Goal: Task Accomplishment & Management: Complete application form

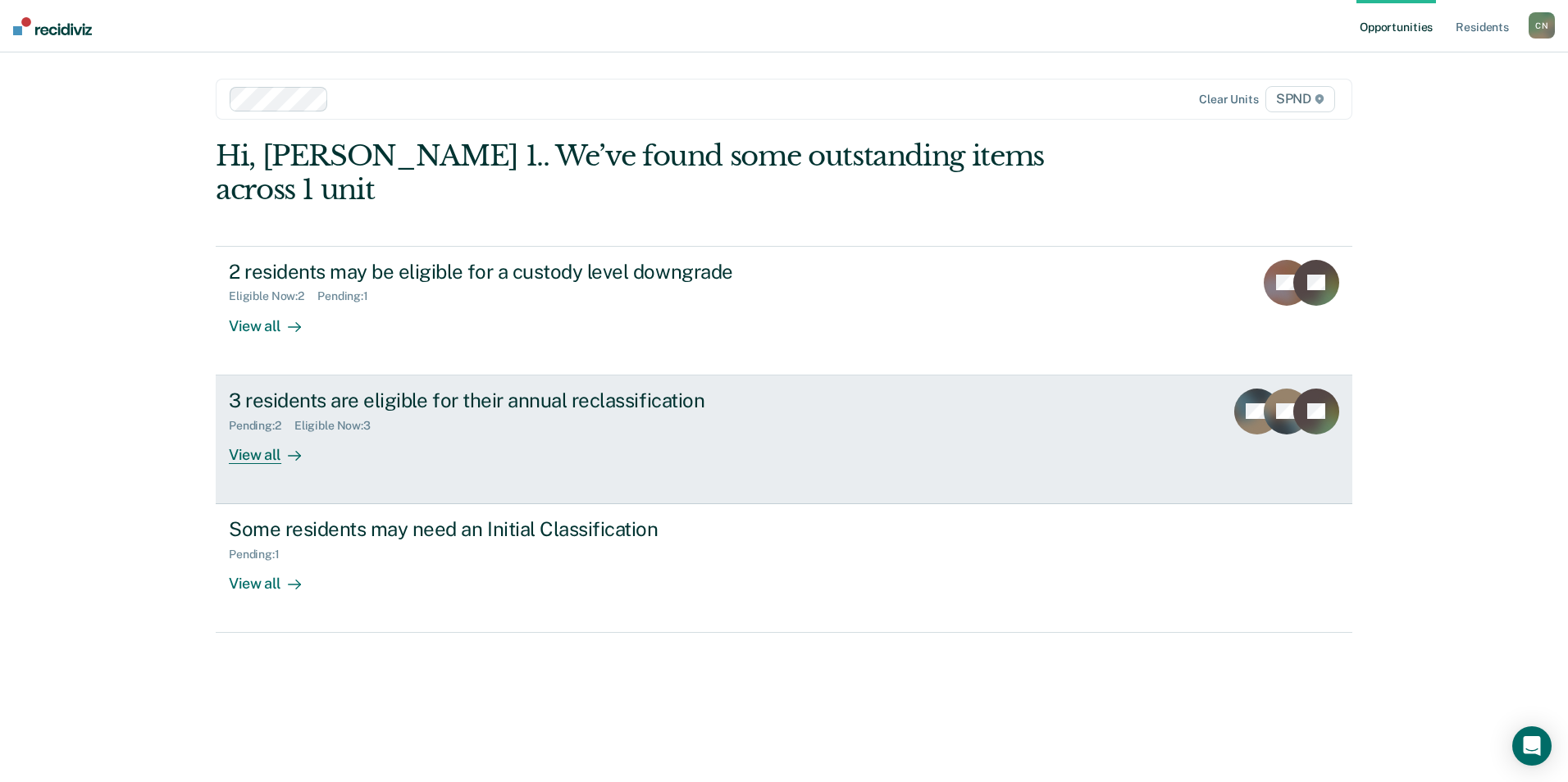
click at [268, 432] on div "View all" at bounding box center [274, 448] width 92 height 32
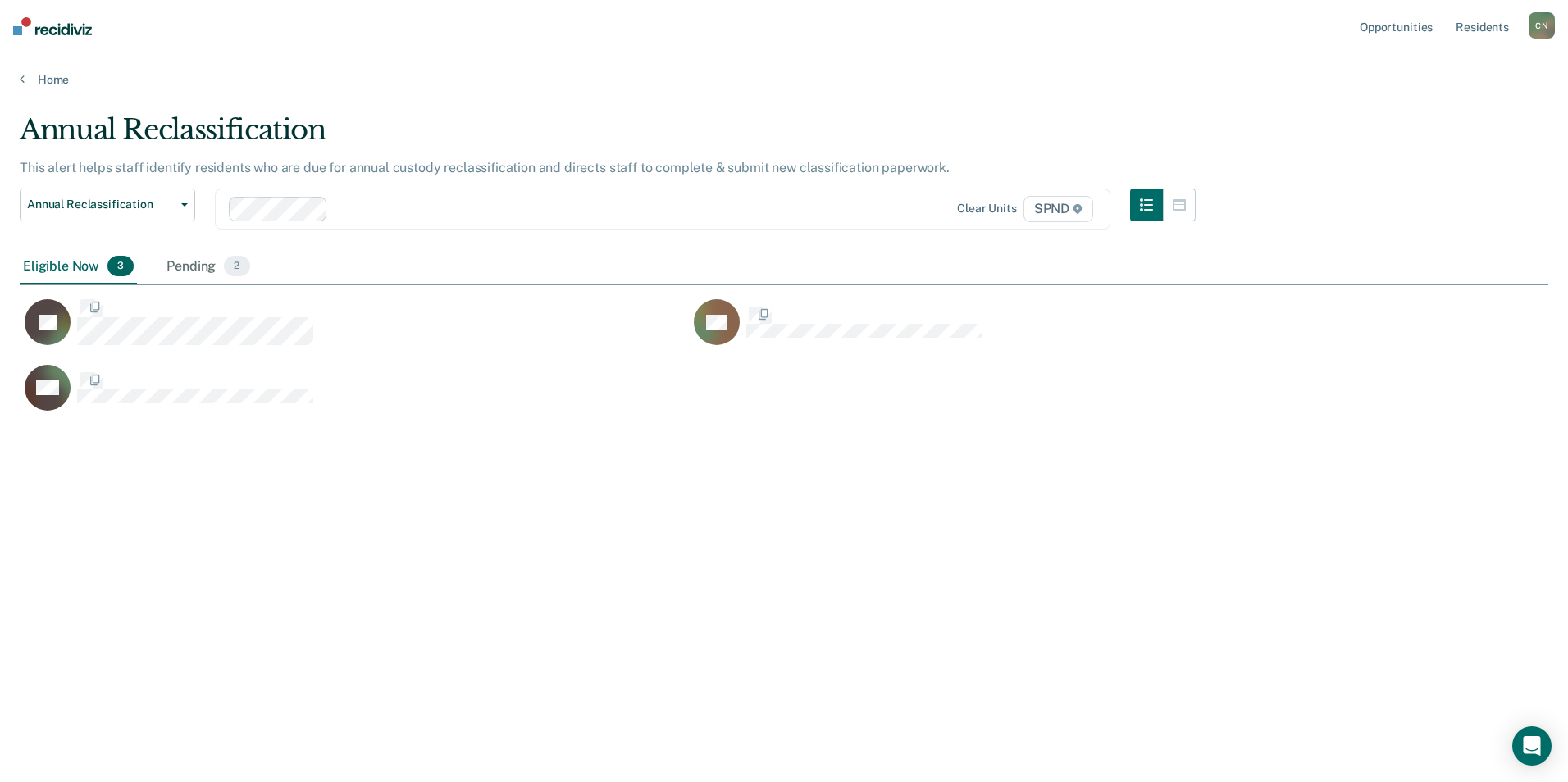
click at [268, 416] on div "CH" at bounding box center [354, 396] width 669 height 66
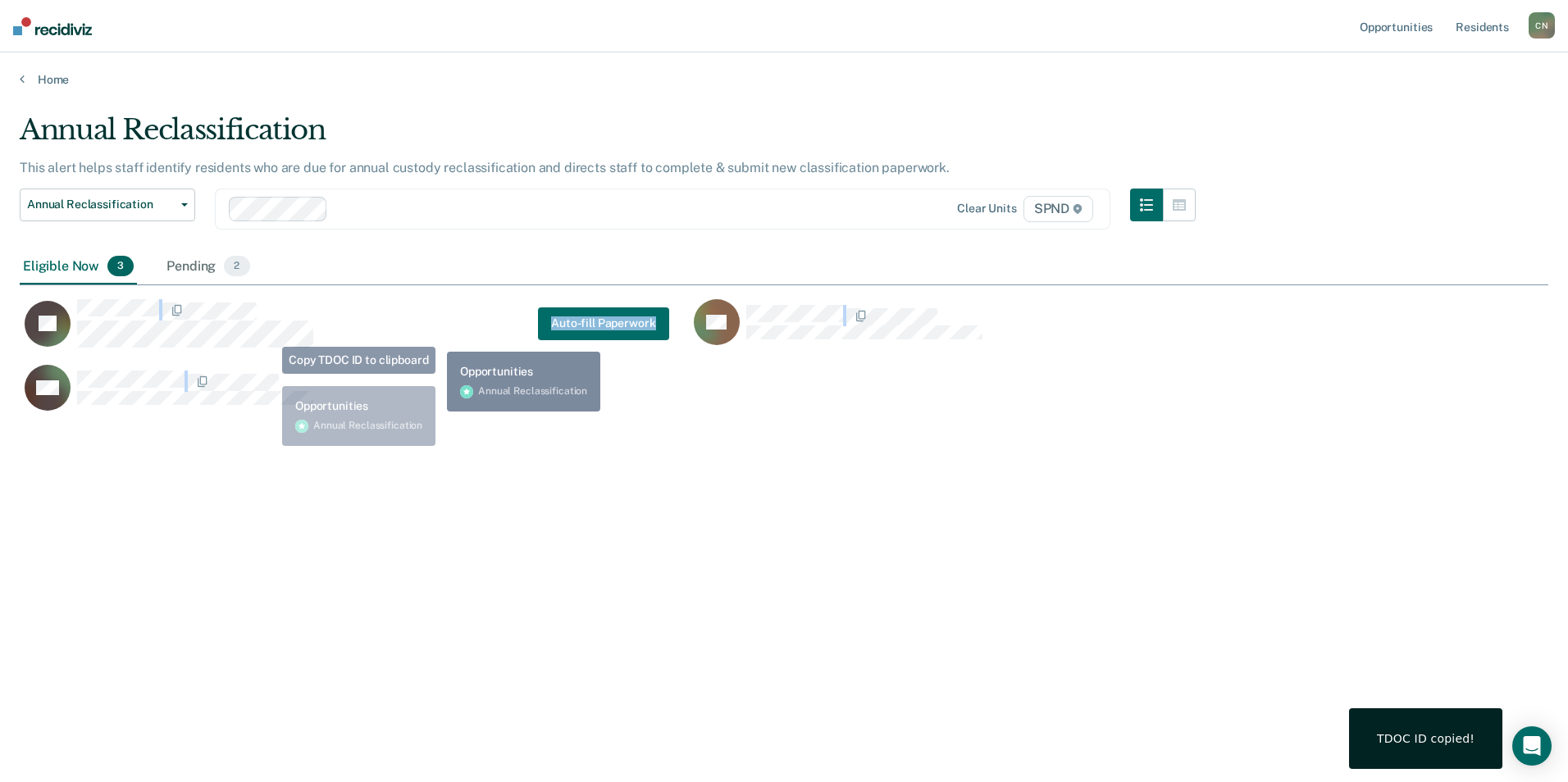
drag, startPoint x: 118, startPoint y: 363, endPoint x: 435, endPoint y: 340, distance: 317.8
click at [435, 340] on div "JG Auto-fill Paperwork" at bounding box center [344, 324] width 650 height 50
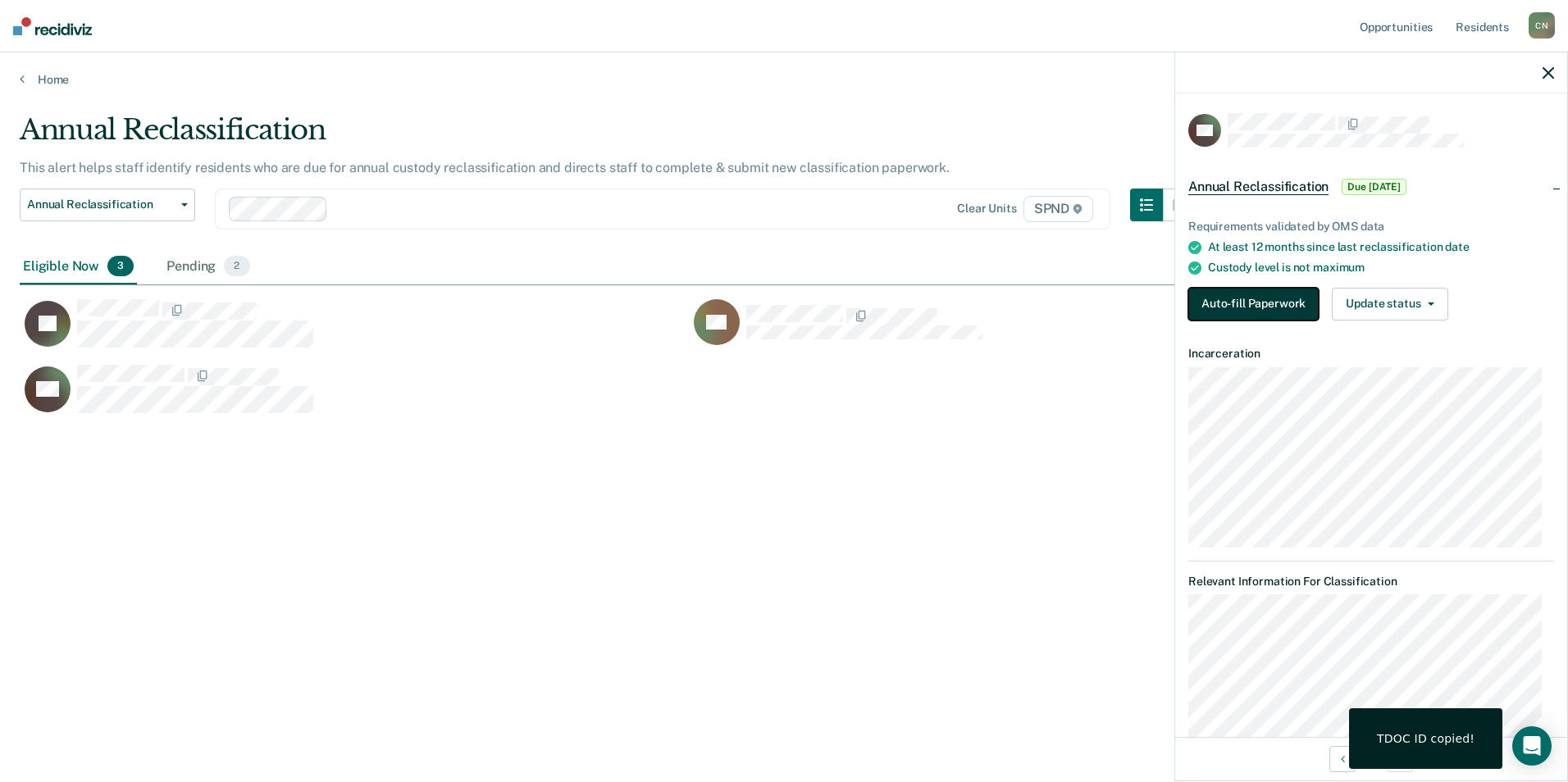
click at [1267, 292] on button "Auto-fill Paperwork" at bounding box center [1253, 304] width 131 height 32
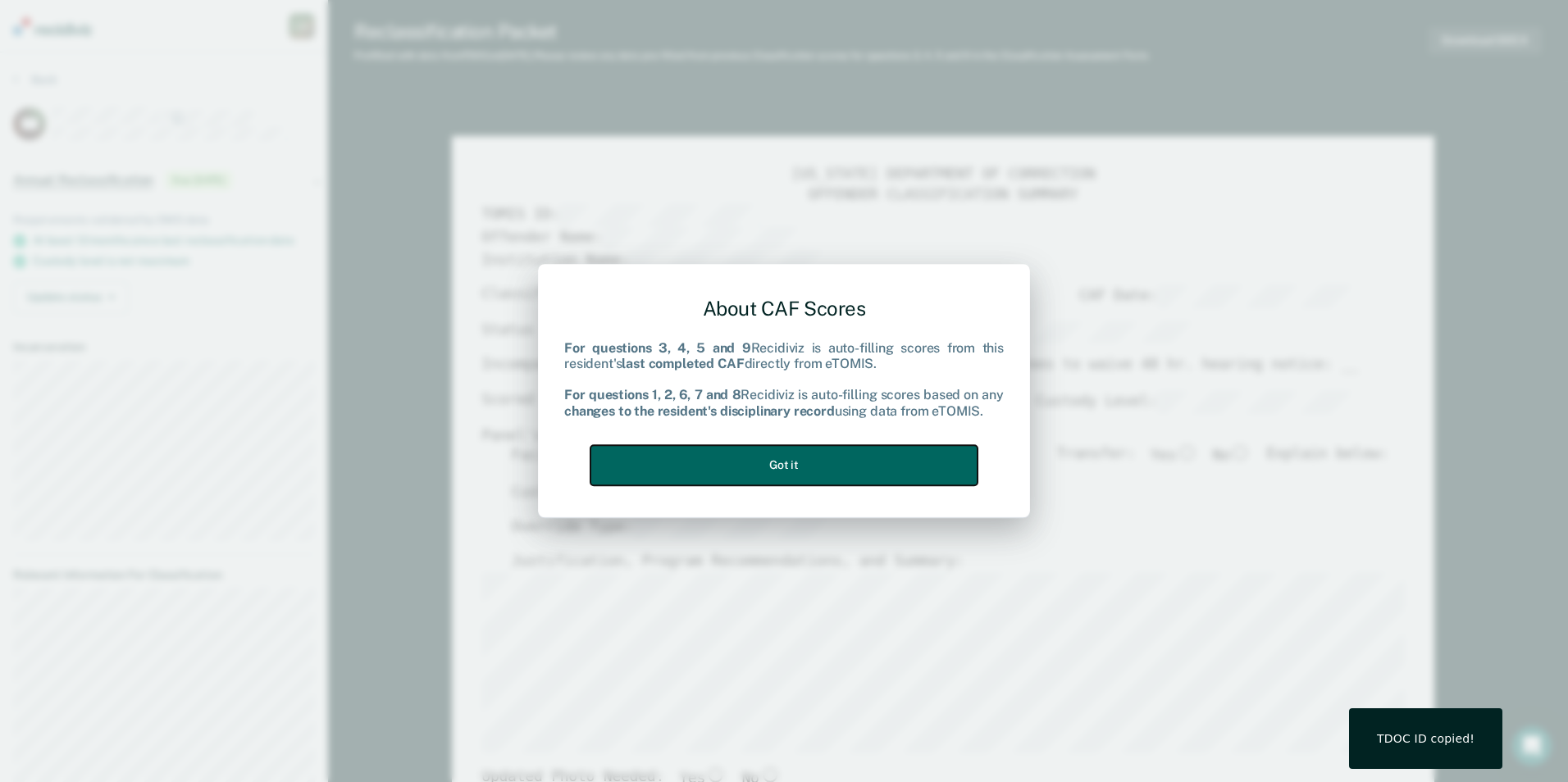
click at [765, 469] on button "Got it" at bounding box center [784, 465] width 387 height 40
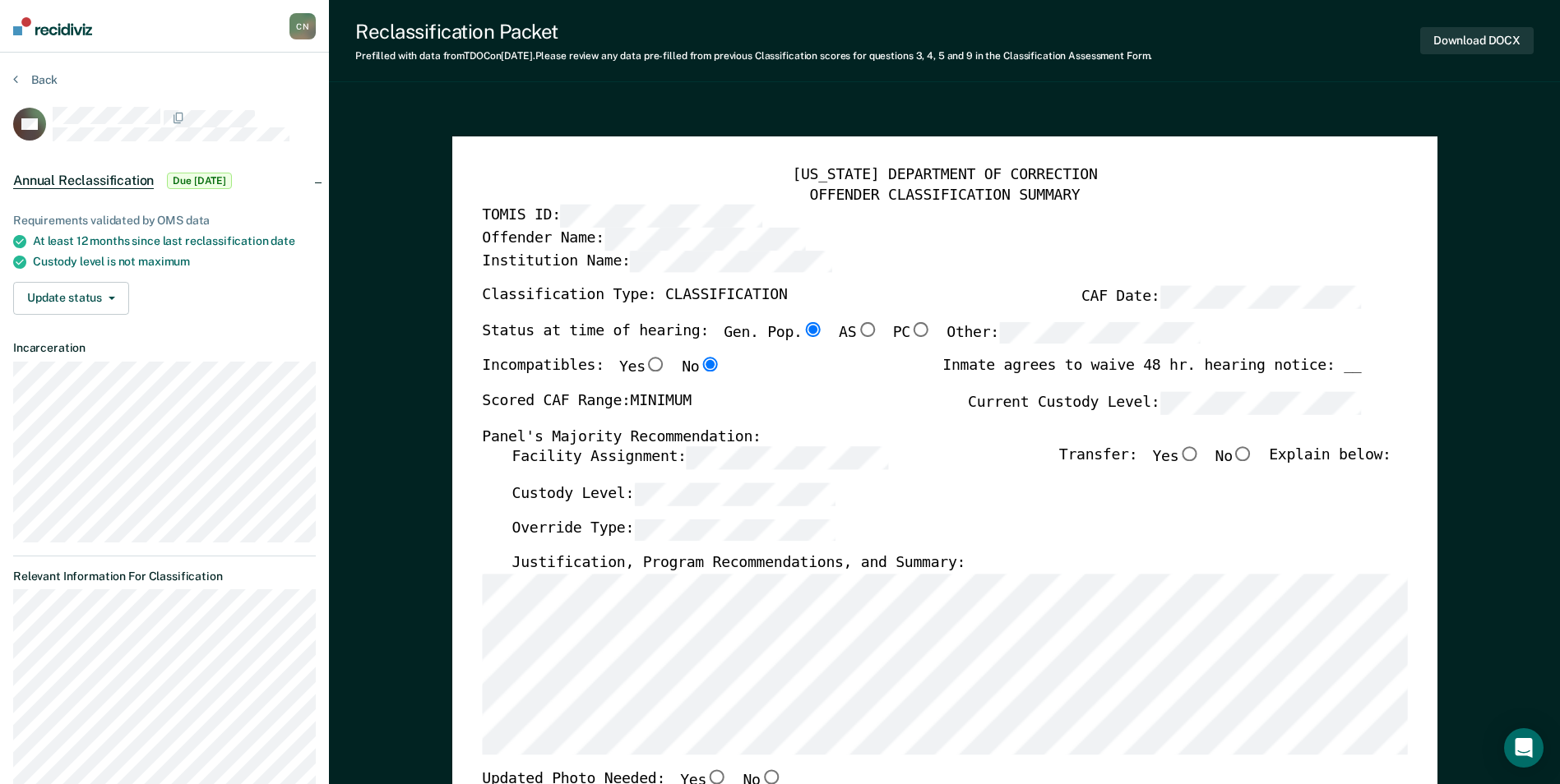
type textarea "x"
radio input "false"
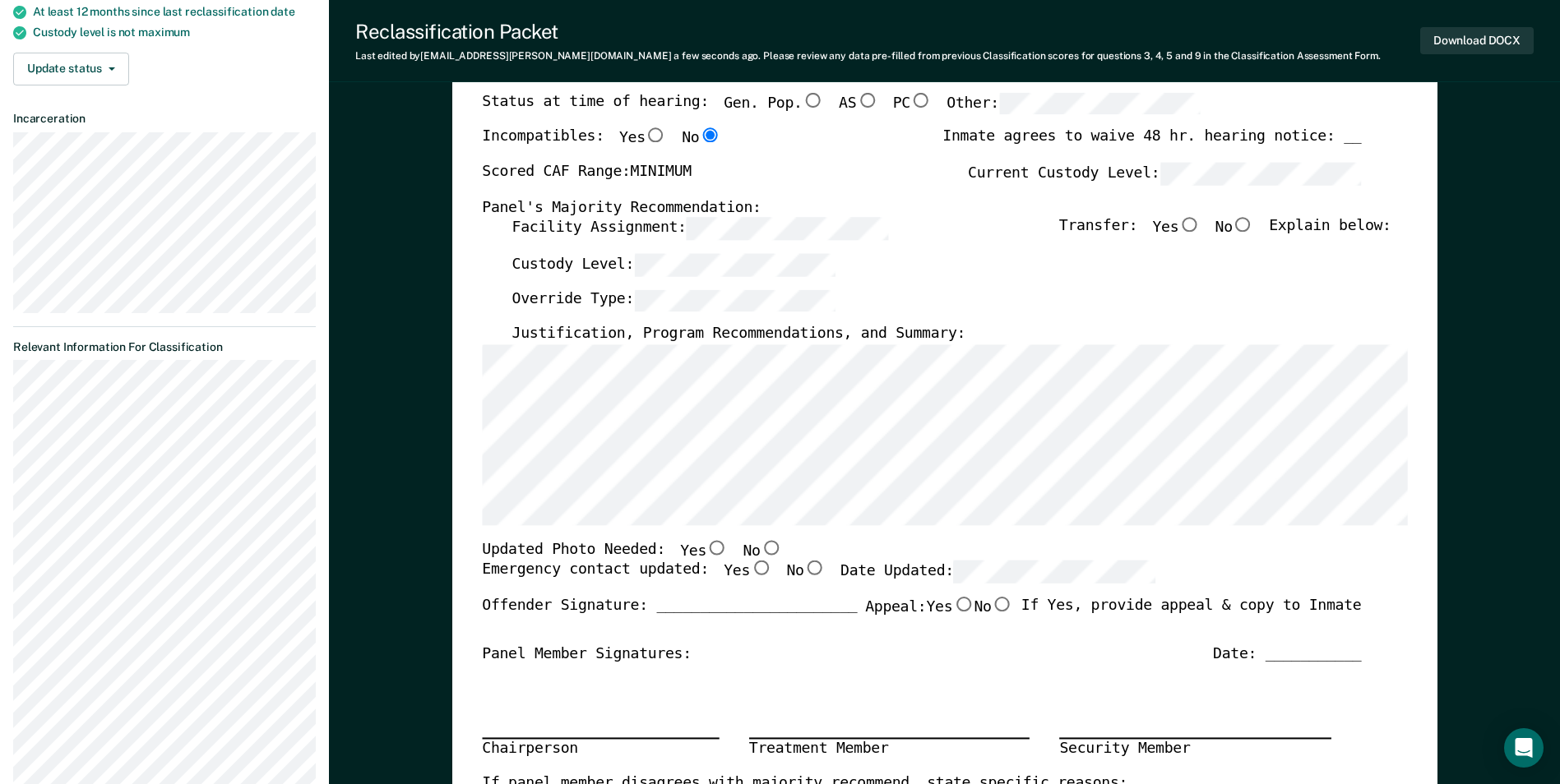
scroll to position [247, 0]
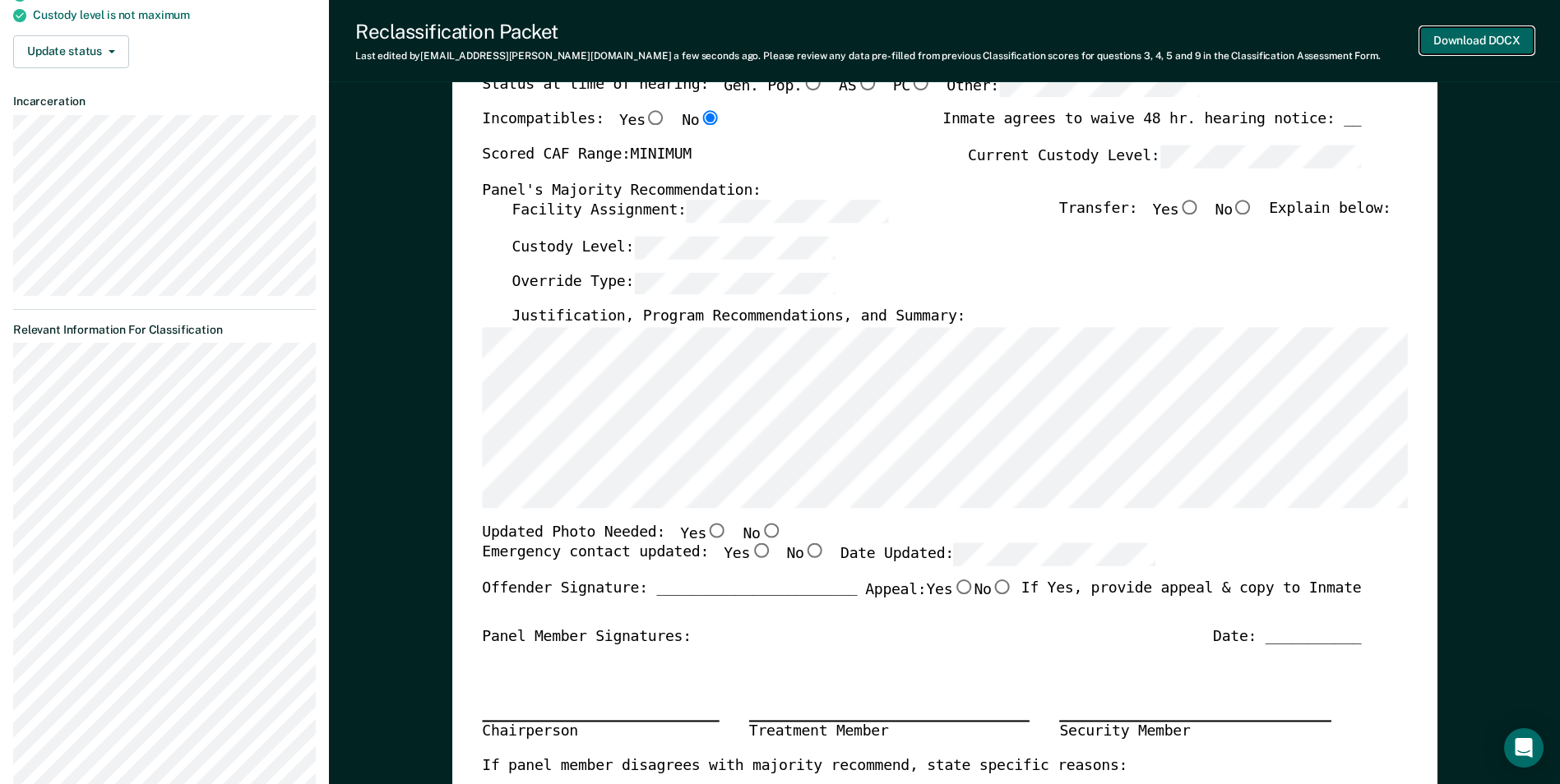
click at [1458, 39] on button "Download DOCX" at bounding box center [1476, 40] width 113 height 27
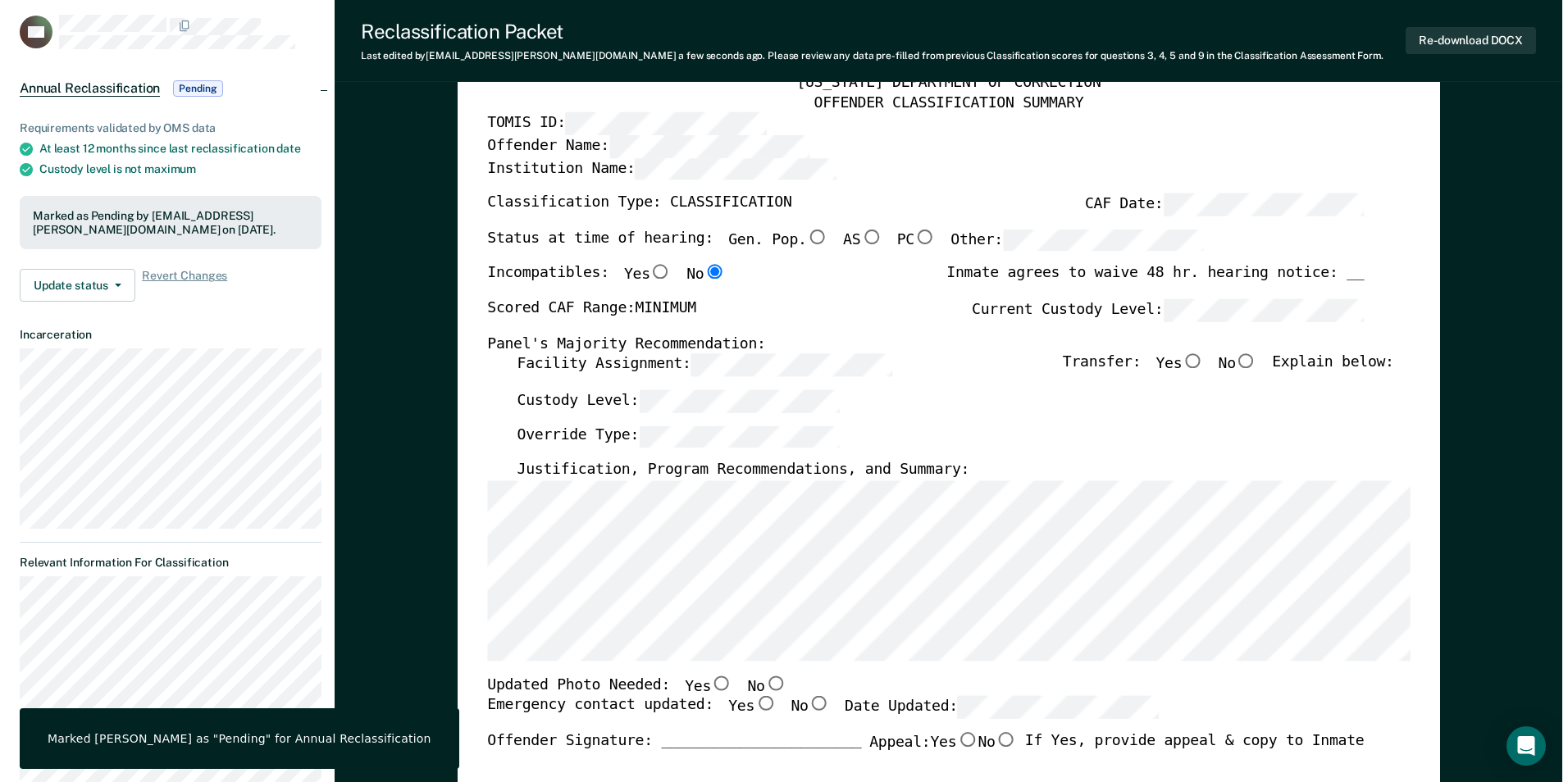
scroll to position [0, 0]
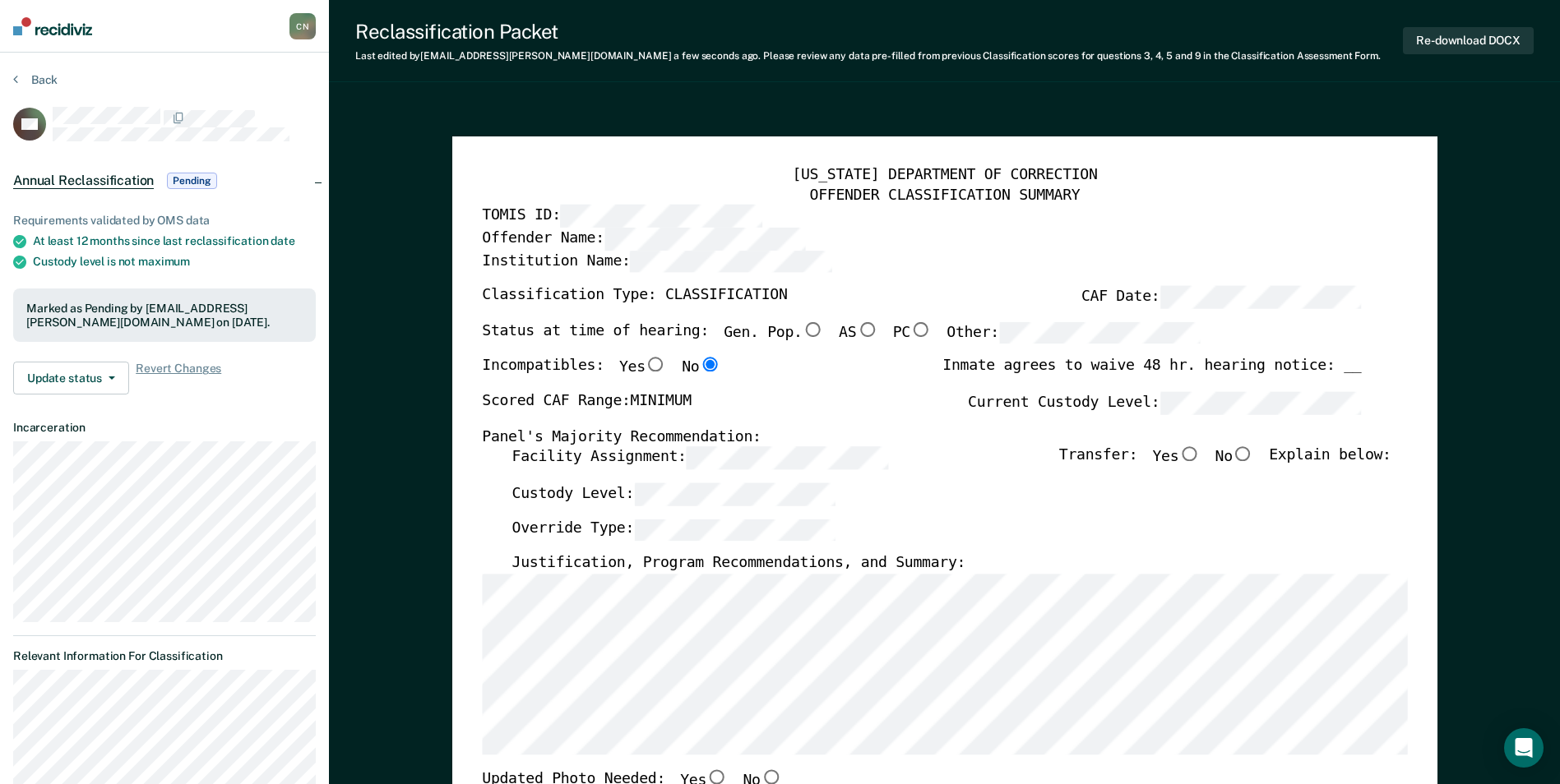
click at [1001, 265] on div "Institution Name:" at bounding box center [921, 267] width 879 height 36
click at [15, 79] on icon at bounding box center [15, 79] width 5 height 13
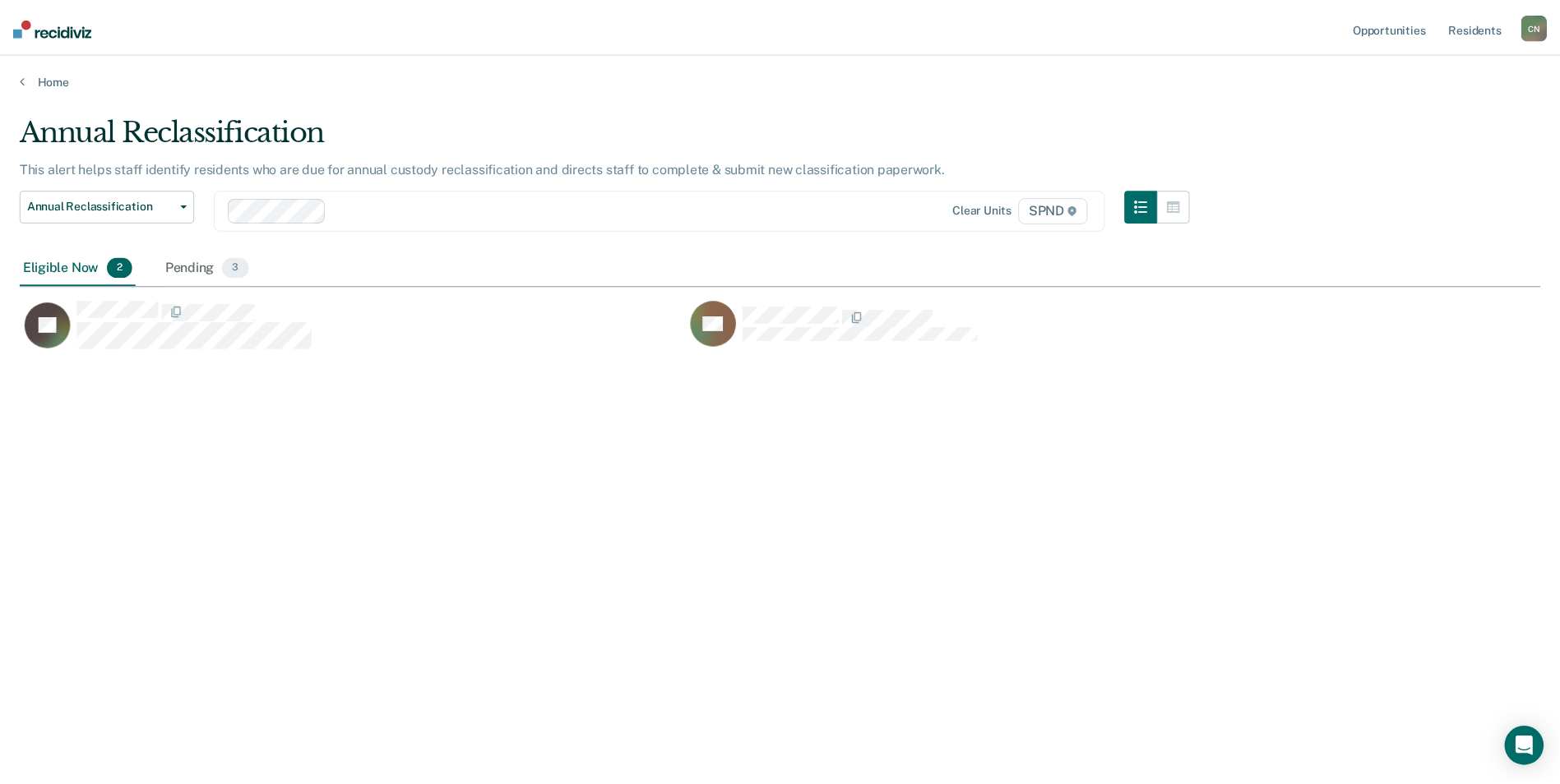
scroll to position [535, 1520]
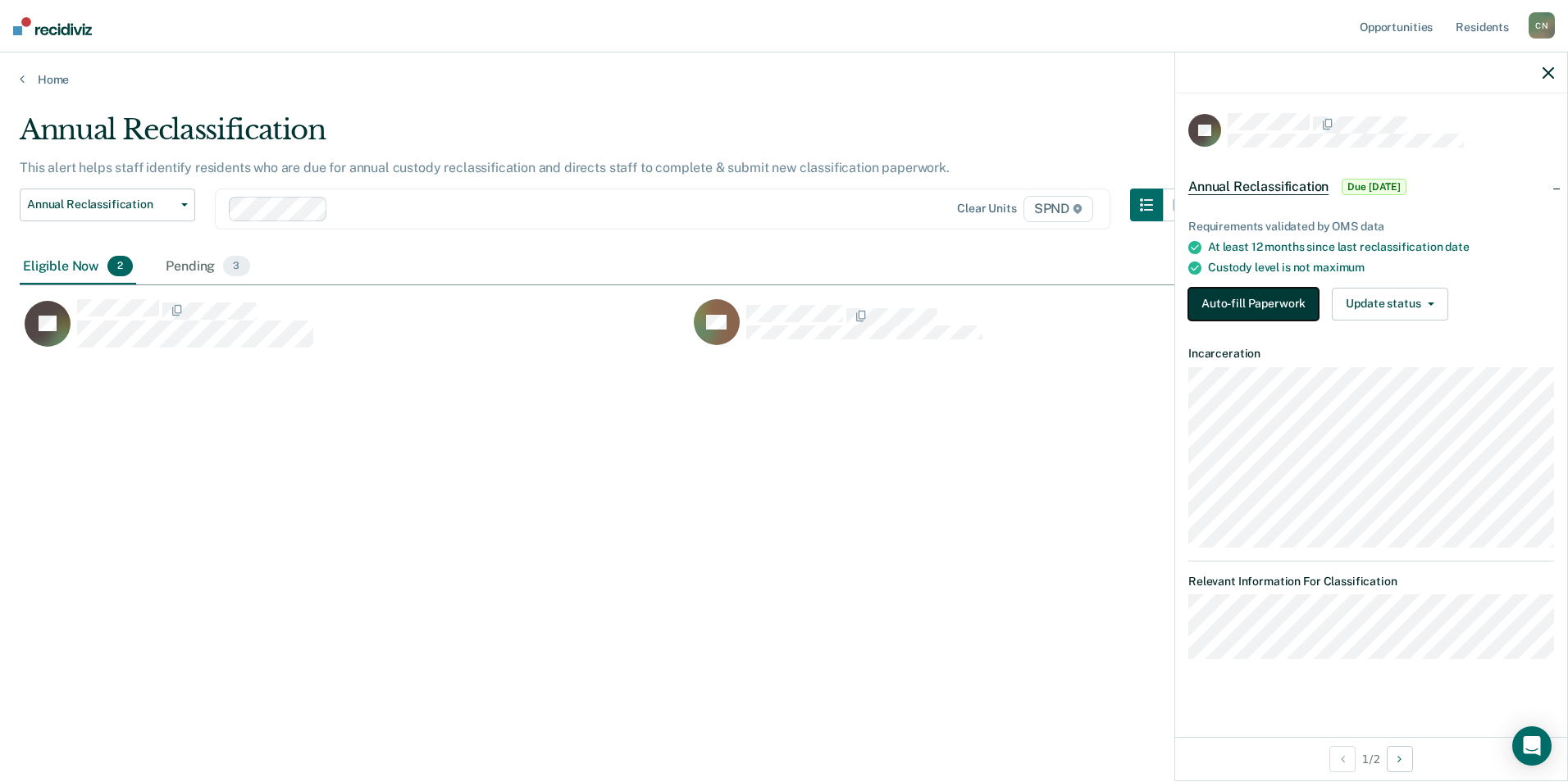
click at [1270, 298] on button "Auto-fill Paperwork" at bounding box center [1253, 304] width 131 height 32
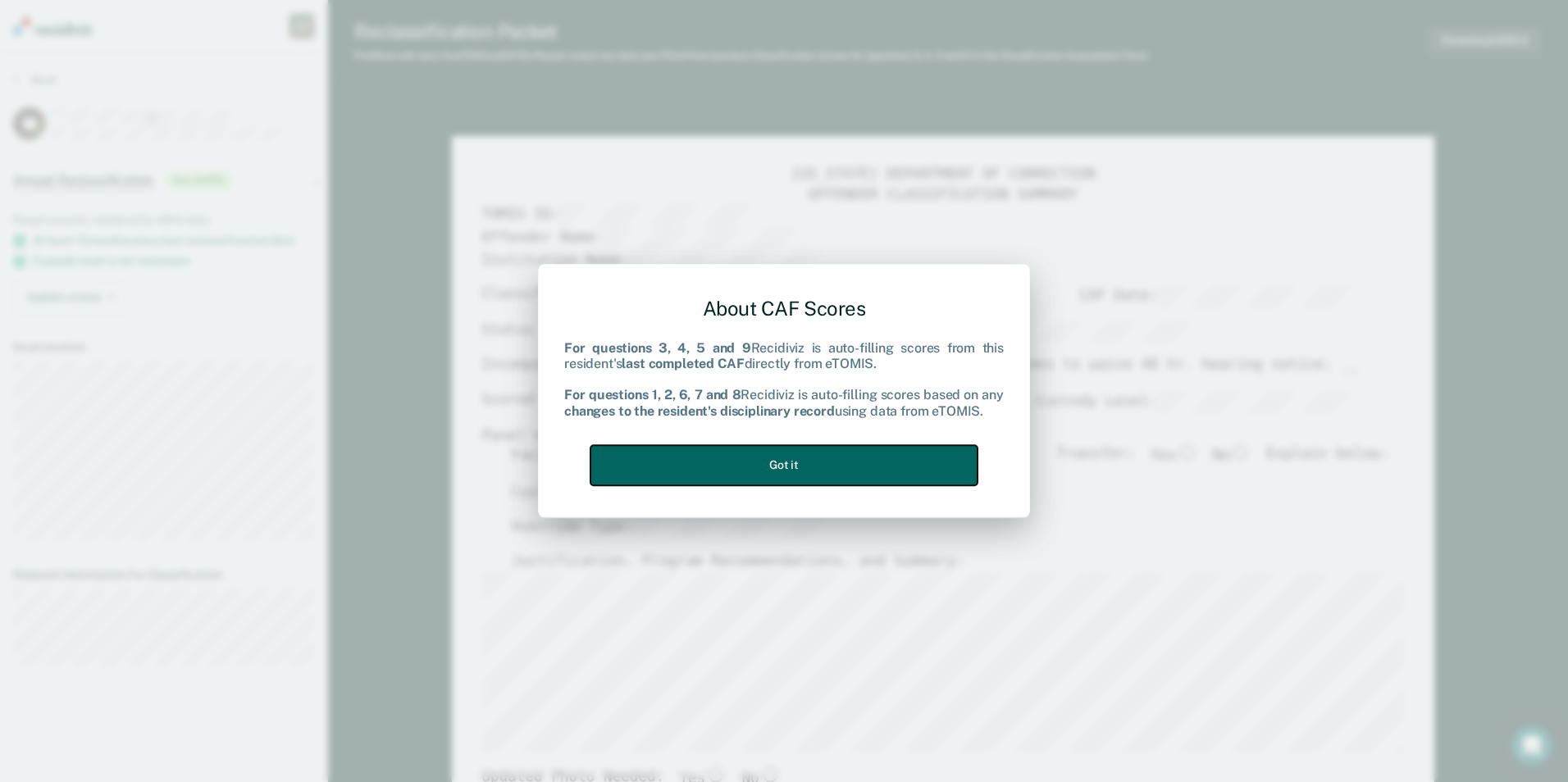
click at [774, 461] on button "Got it" at bounding box center [784, 465] width 387 height 40
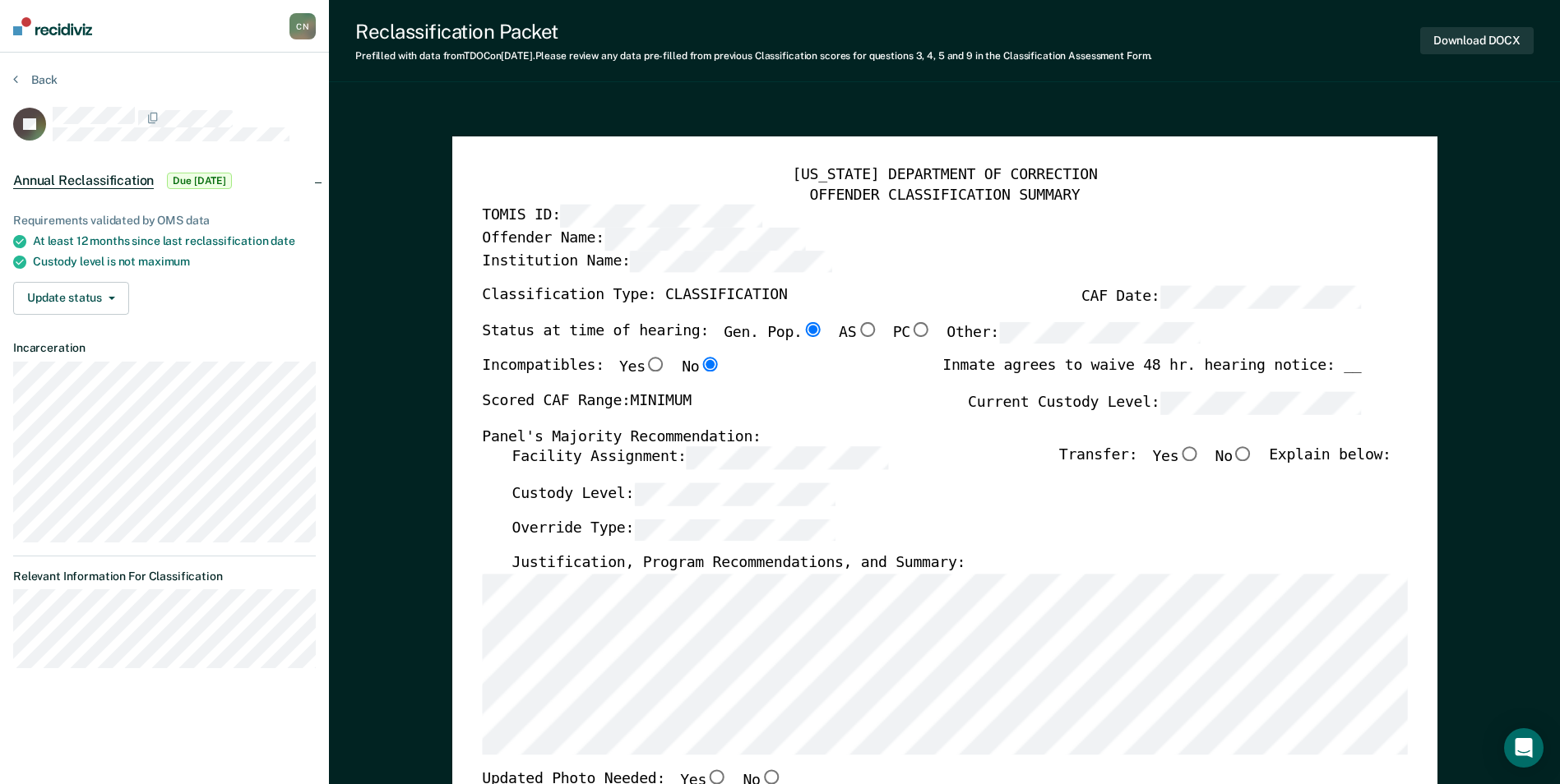
type textarea "x"
radio input "false"
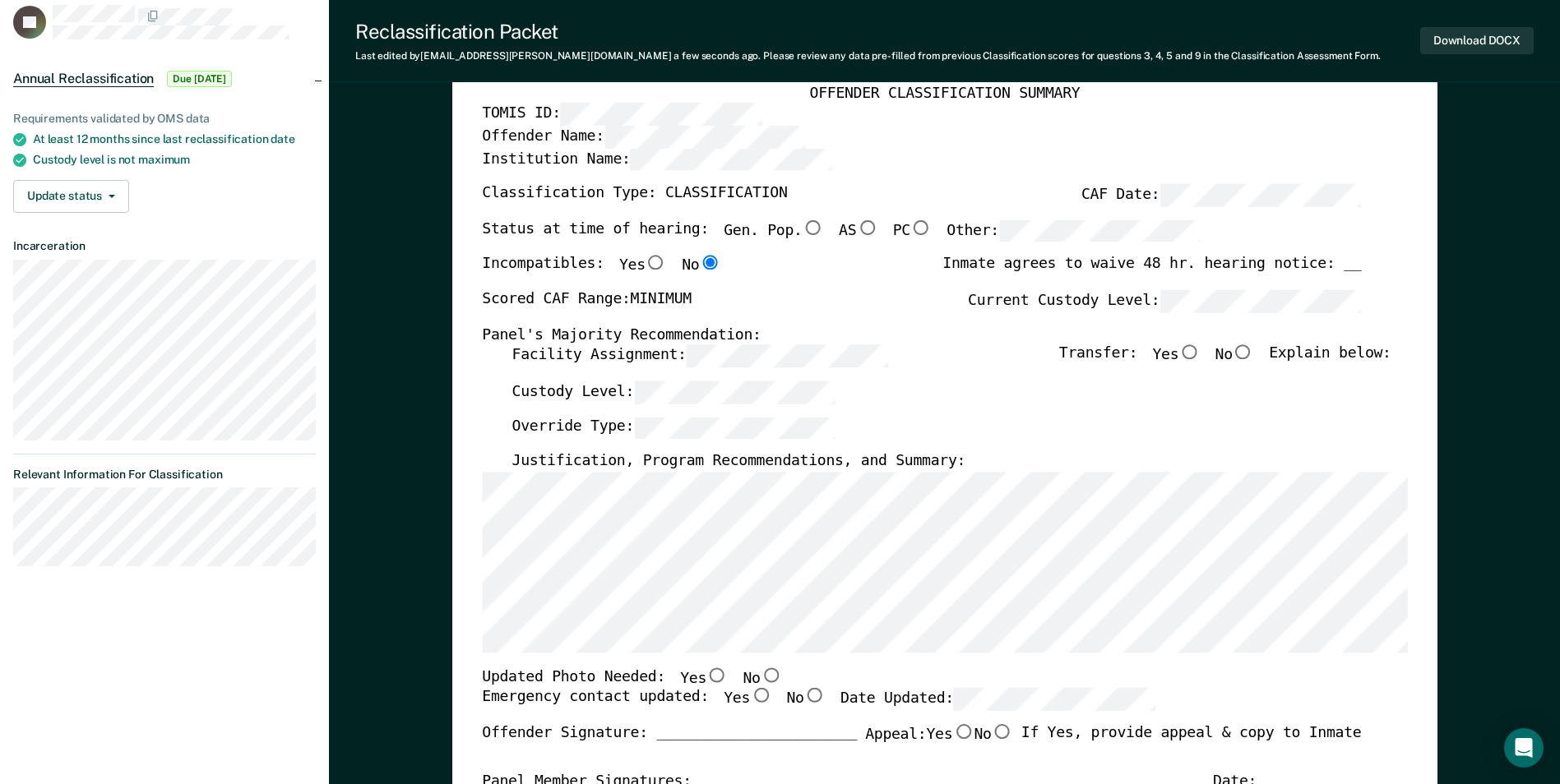
scroll to position [164, 0]
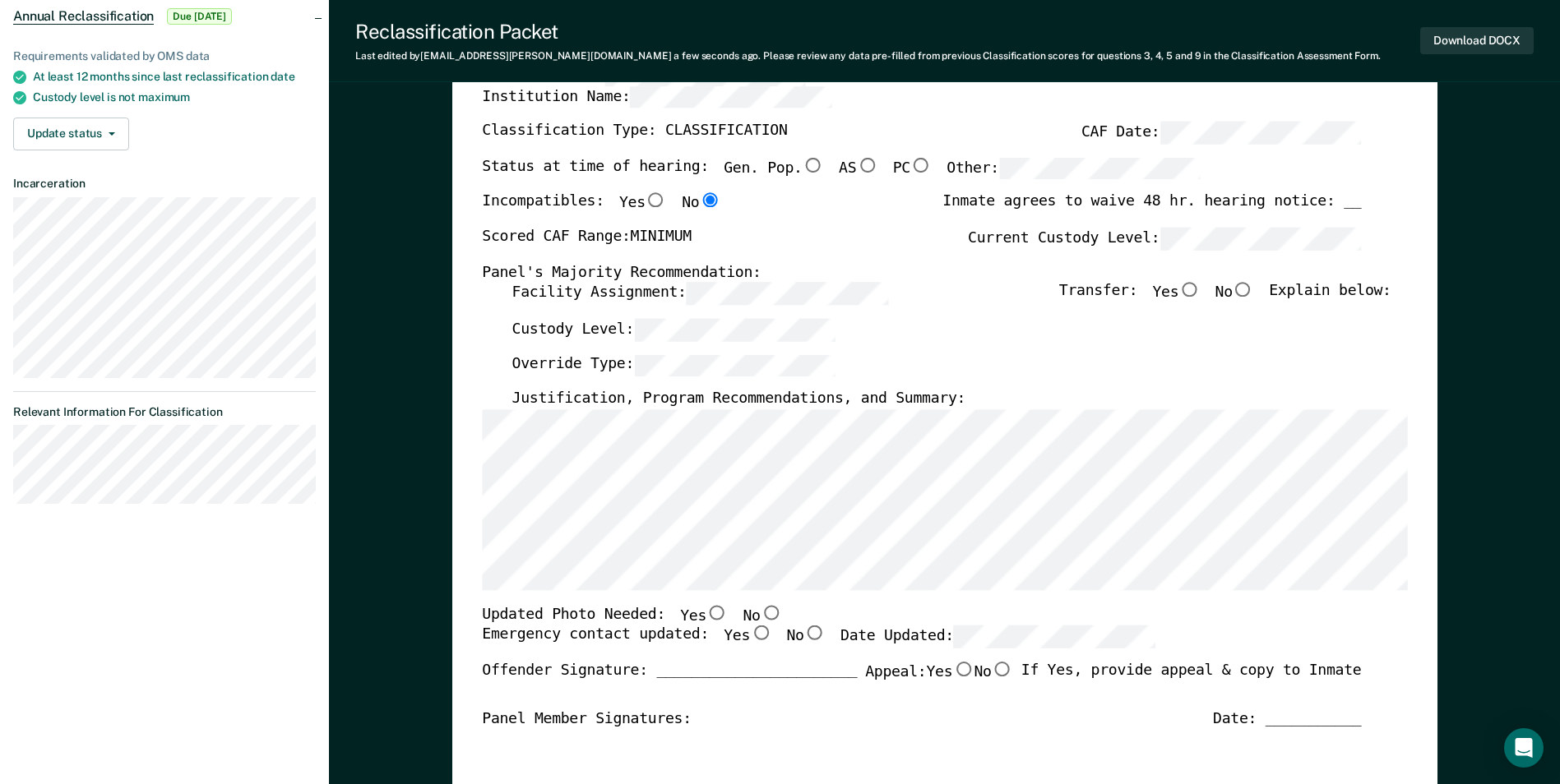
click at [760, 616] on input "No" at bounding box center [770, 612] width 21 height 15
type textarea "x"
radio input "true"
click at [804, 635] on input "No" at bounding box center [814, 634] width 21 height 15
type textarea "x"
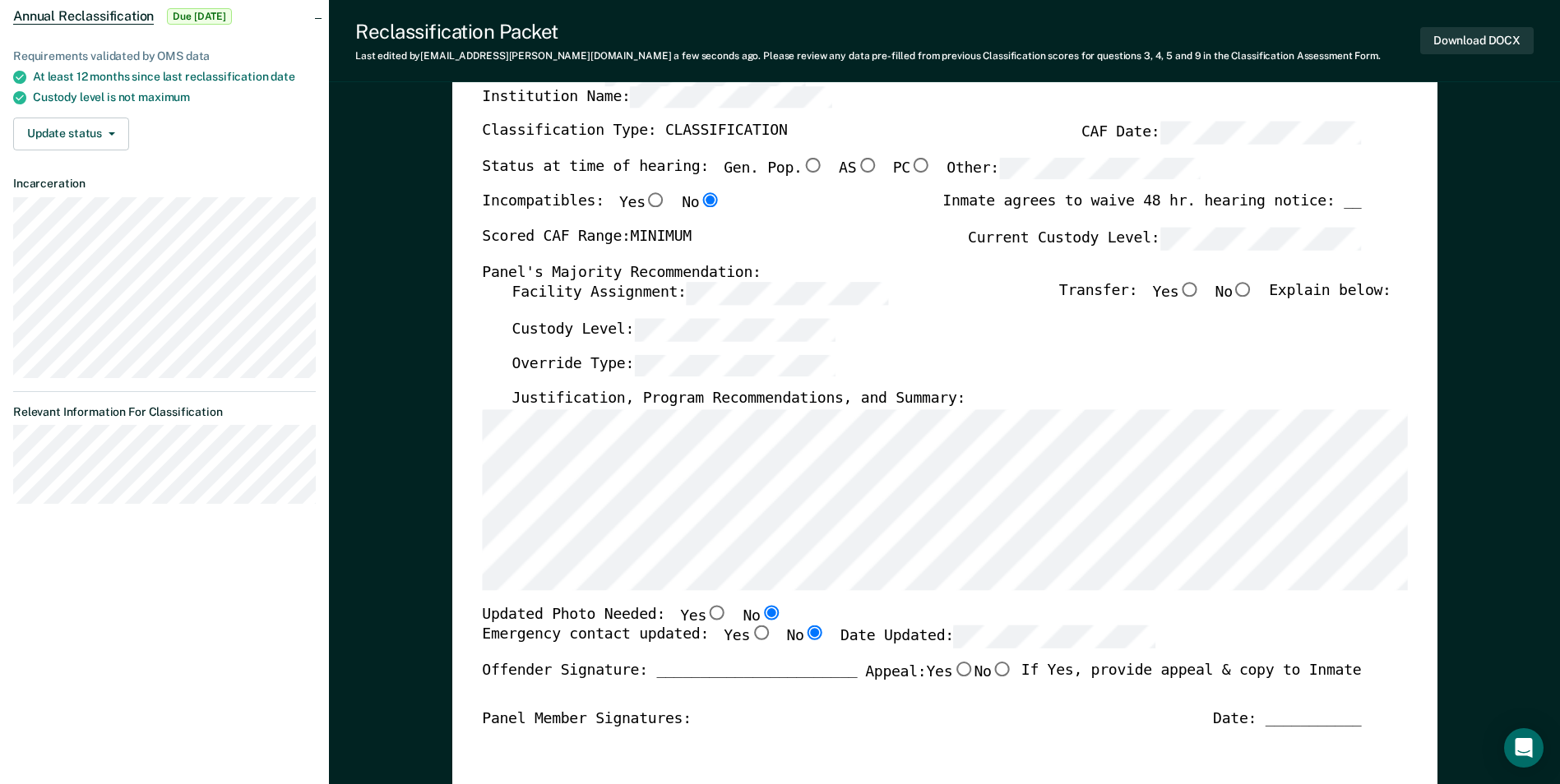
radio input "true"
click at [994, 674] on input "No" at bounding box center [1001, 669] width 21 height 15
type textarea "x"
radio input "true"
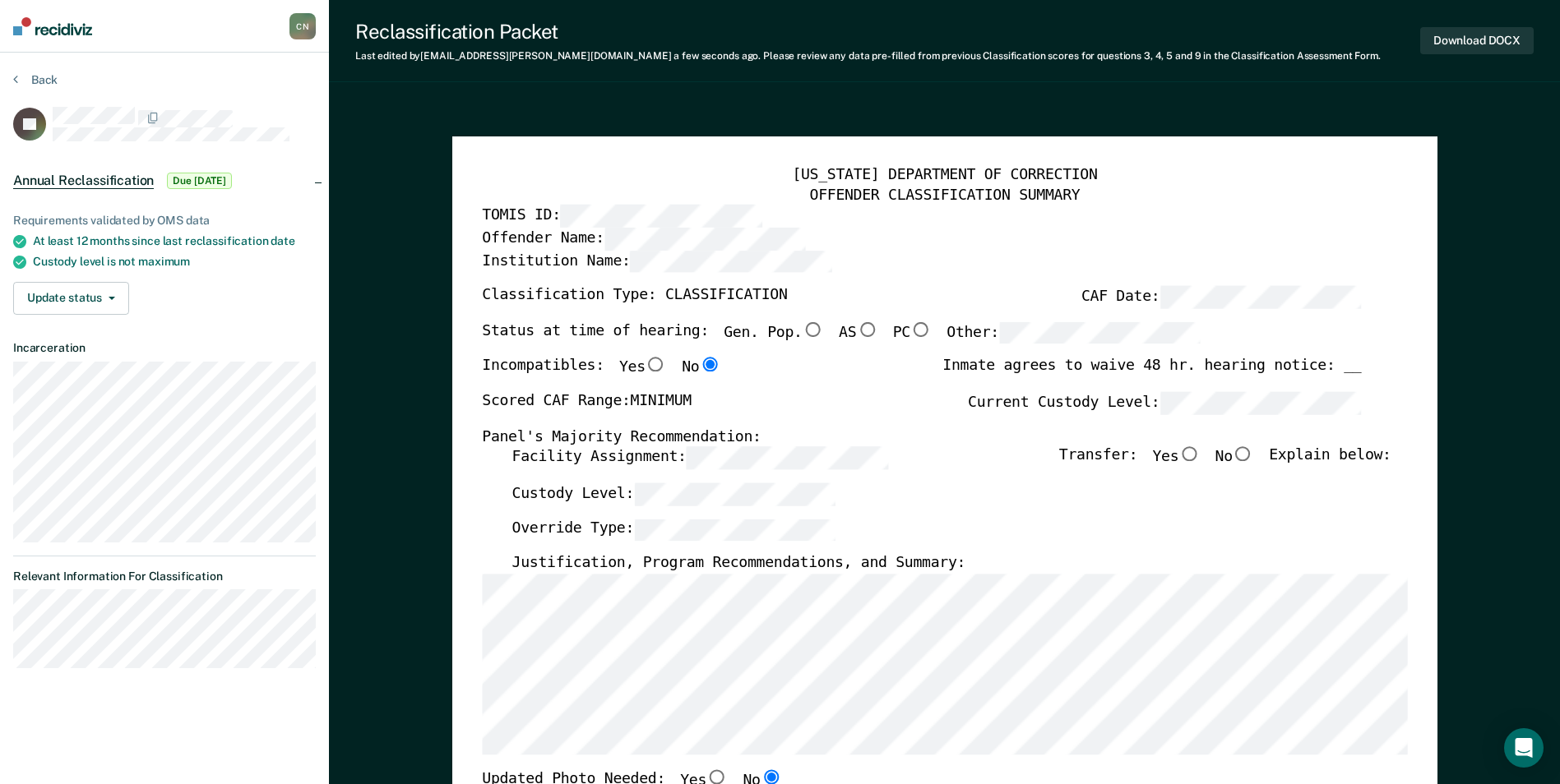
click at [1254, 451] on input "No" at bounding box center [1243, 455] width 21 height 15
type textarea "x"
radio input "true"
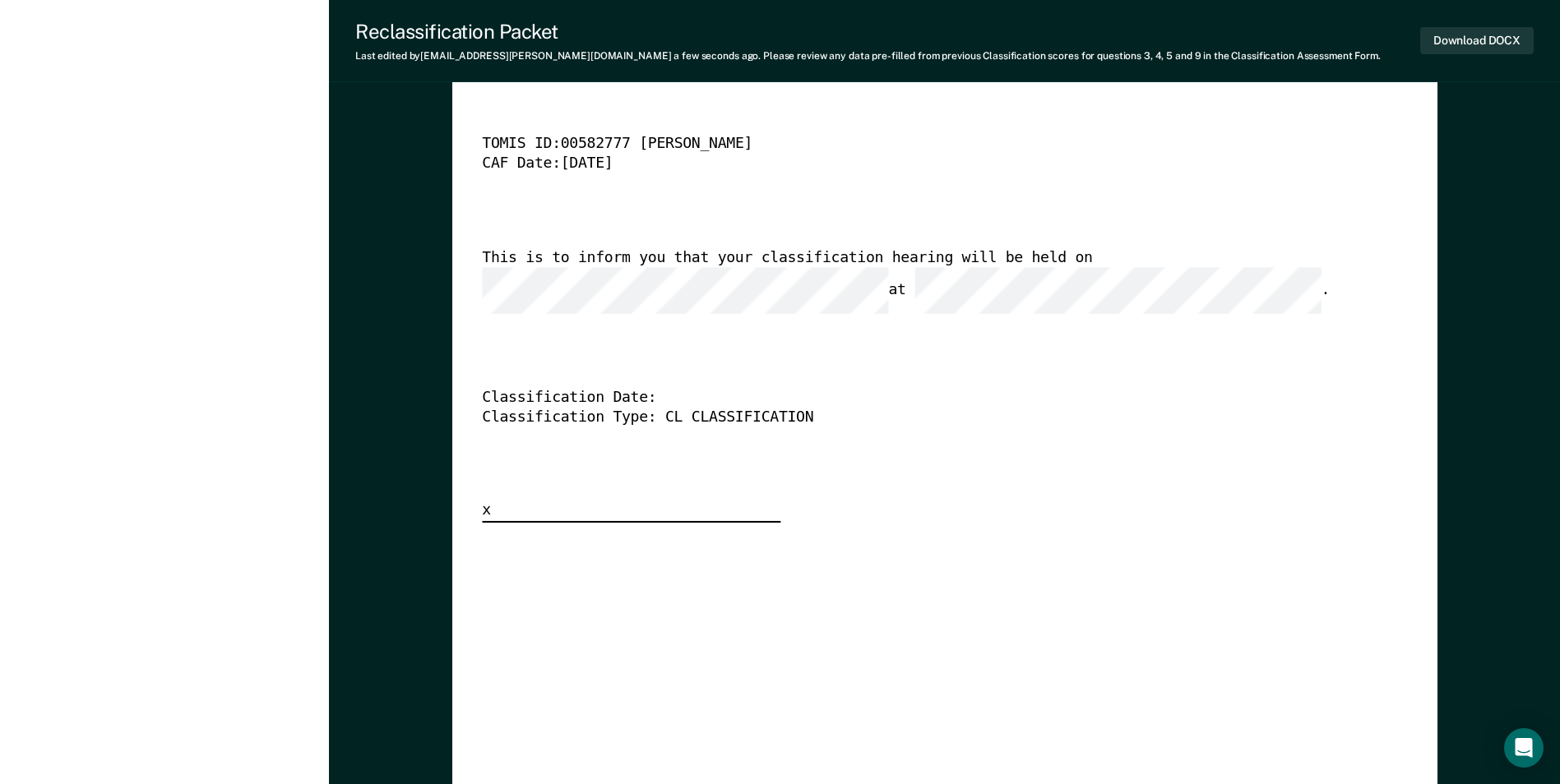
scroll to position [4193, 0]
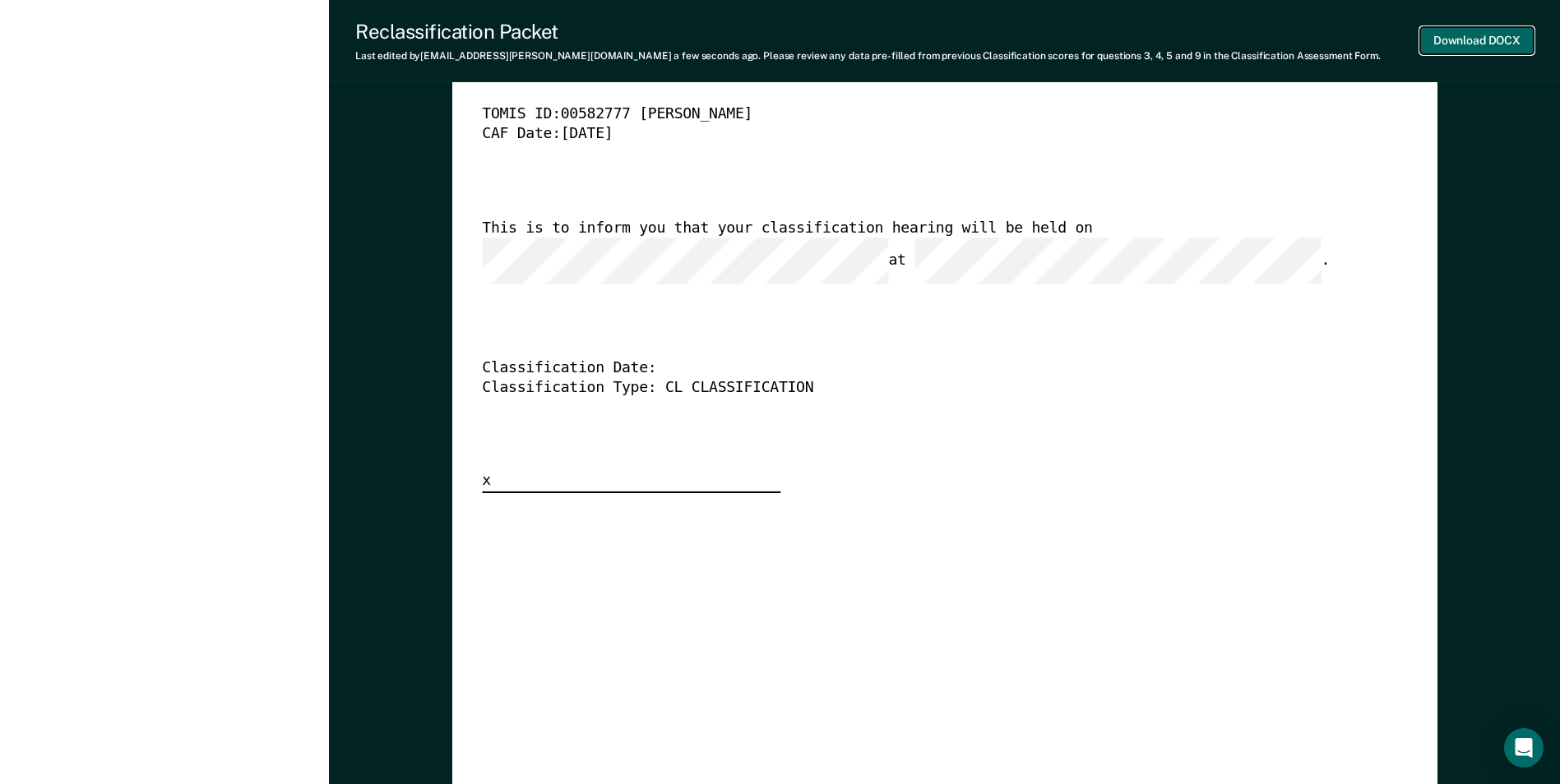
click at [1475, 37] on button "Download DOCX" at bounding box center [1476, 40] width 113 height 27
type textarea "x"
